Goal: Find specific page/section: Find specific page/section

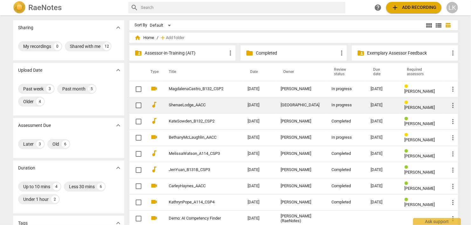
click at [200, 106] on link "ShenaeLodge_AACC" at bounding box center [197, 105] width 56 height 5
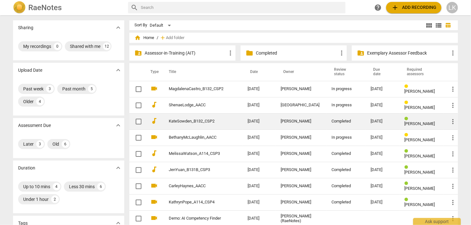
click at [180, 123] on link "KateSowden_B132_CSP2" at bounding box center [197, 121] width 56 height 5
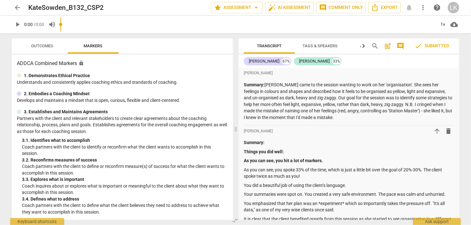
click at [48, 27] on div "play_arrow 0:00 / 0:00 volume_up 1x cloud_download" at bounding box center [236, 25] width 448 height 18
